Goal: Transaction & Acquisition: Book appointment/travel/reservation

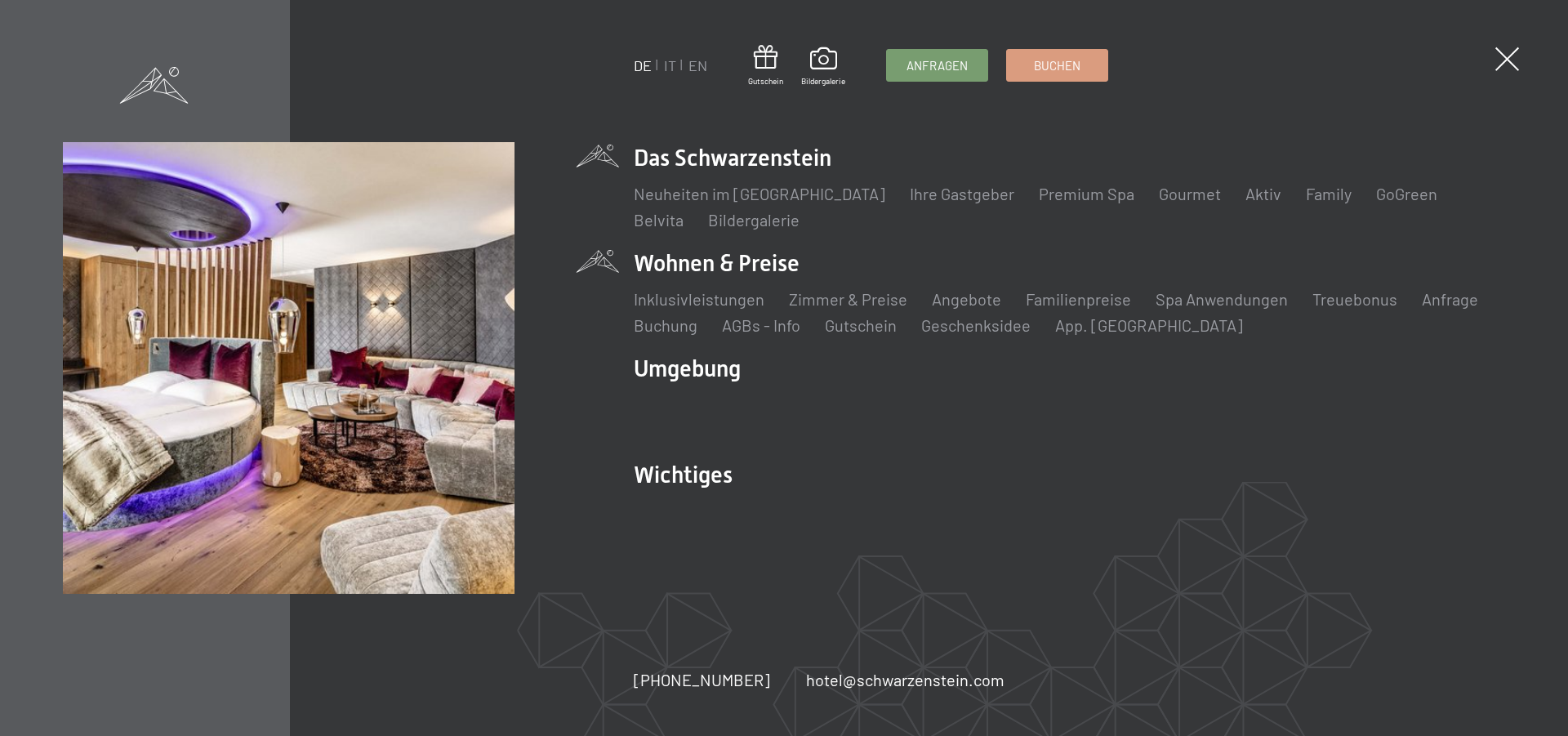
scroll to position [250, 0]
click at [844, 294] on link "Zimmer & Preise" at bounding box center [848, 299] width 118 height 19
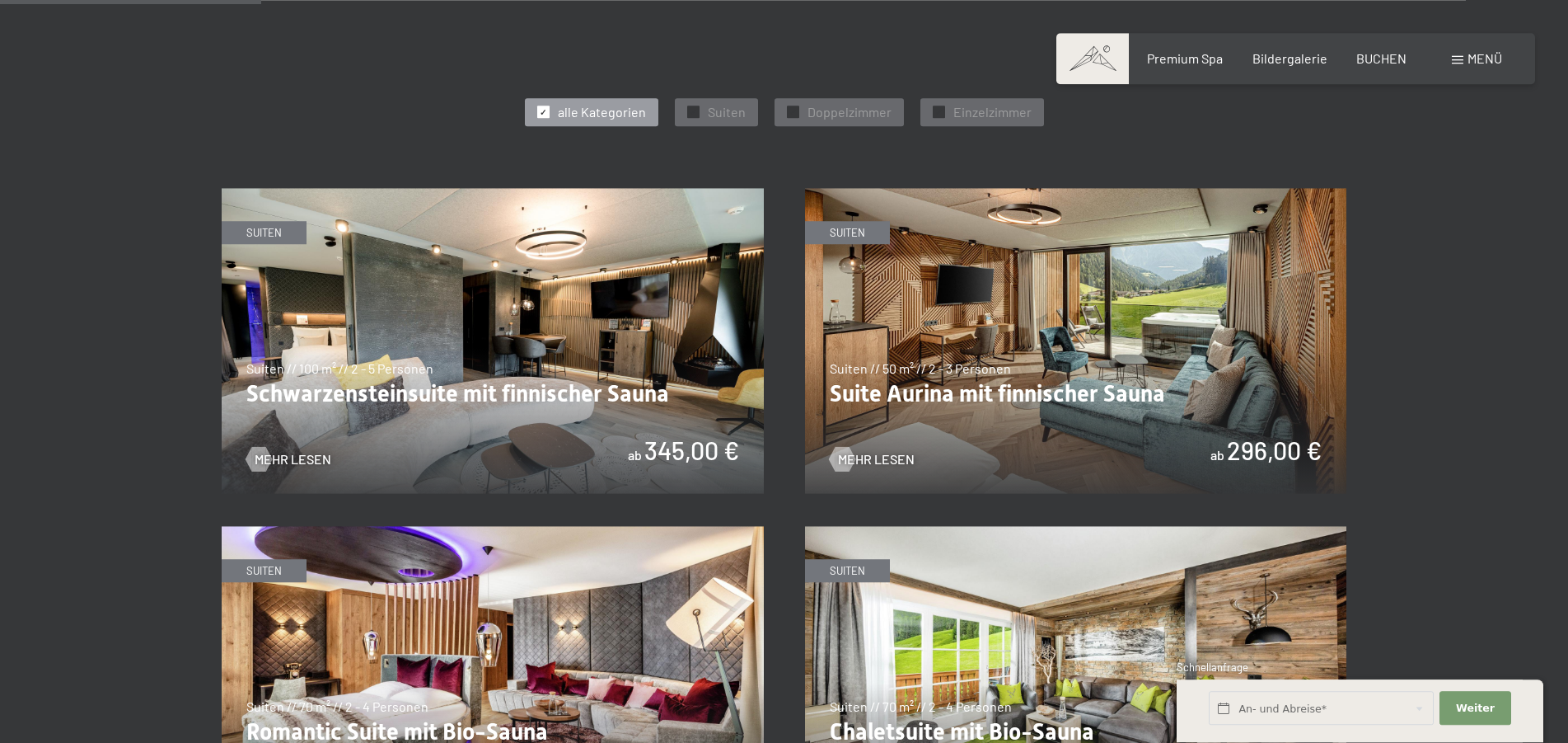
scroll to position [925, 0]
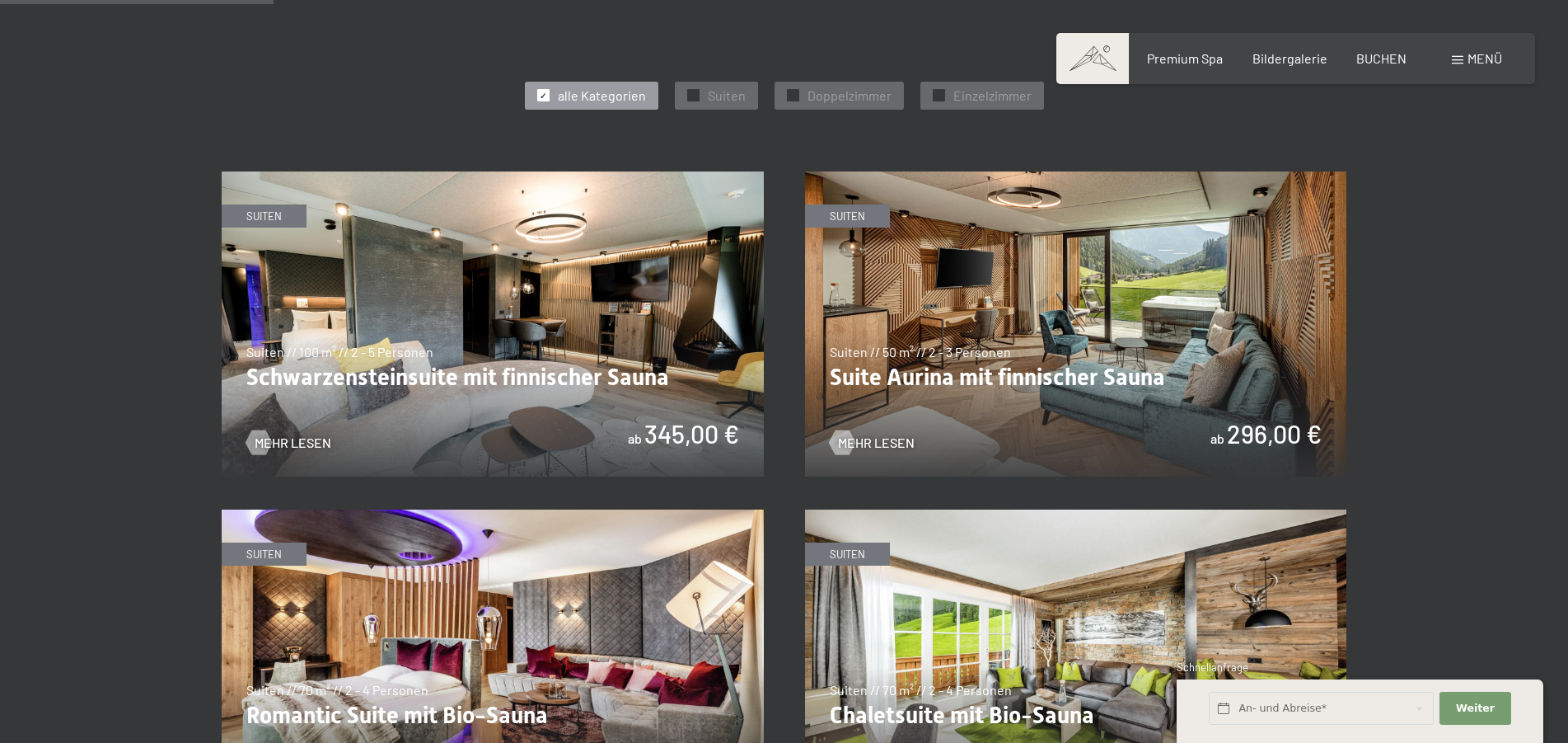
click at [1056, 373] on img at bounding box center [1076, 324] width 542 height 305
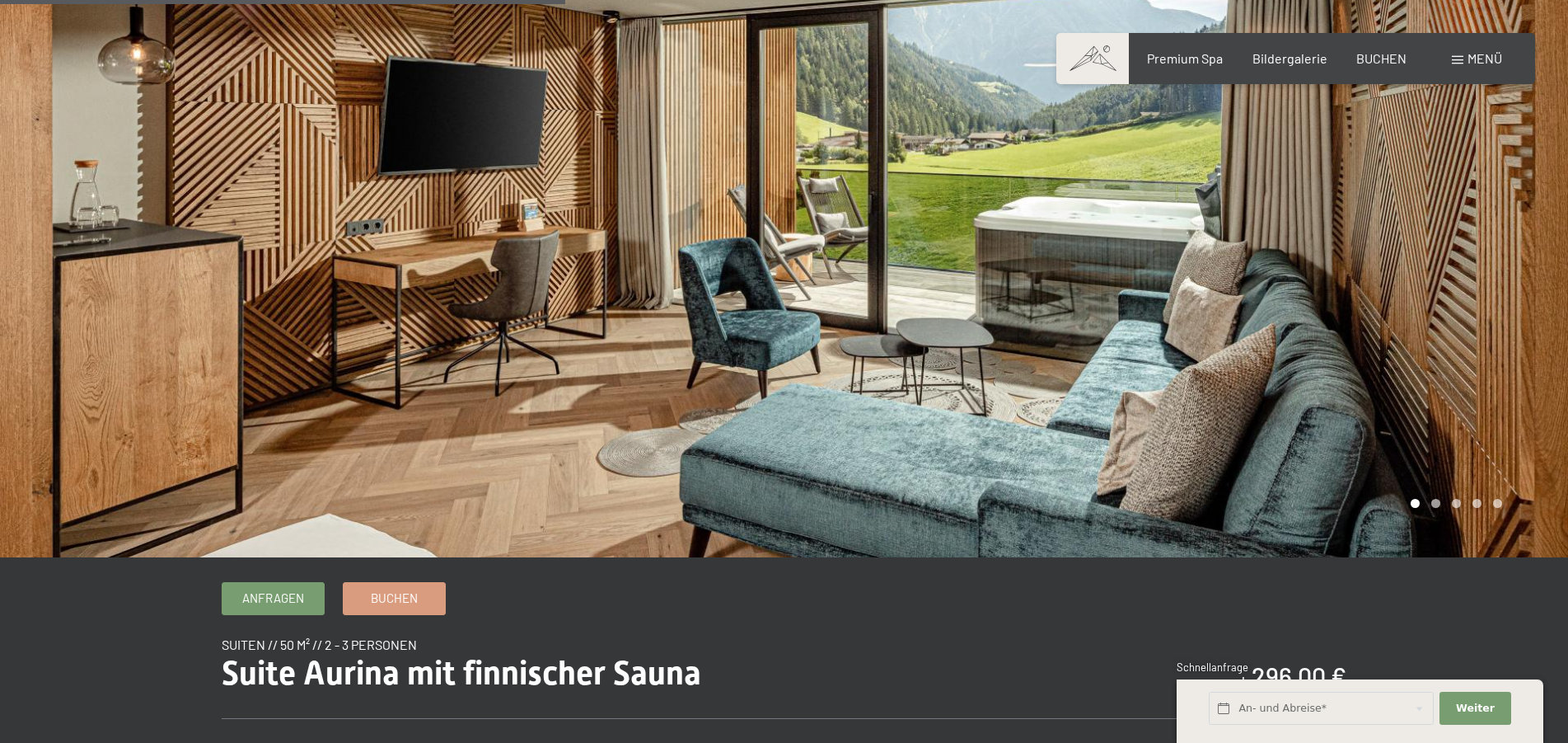
scroll to position [756, 0]
